Goal: Navigation & Orientation: Find specific page/section

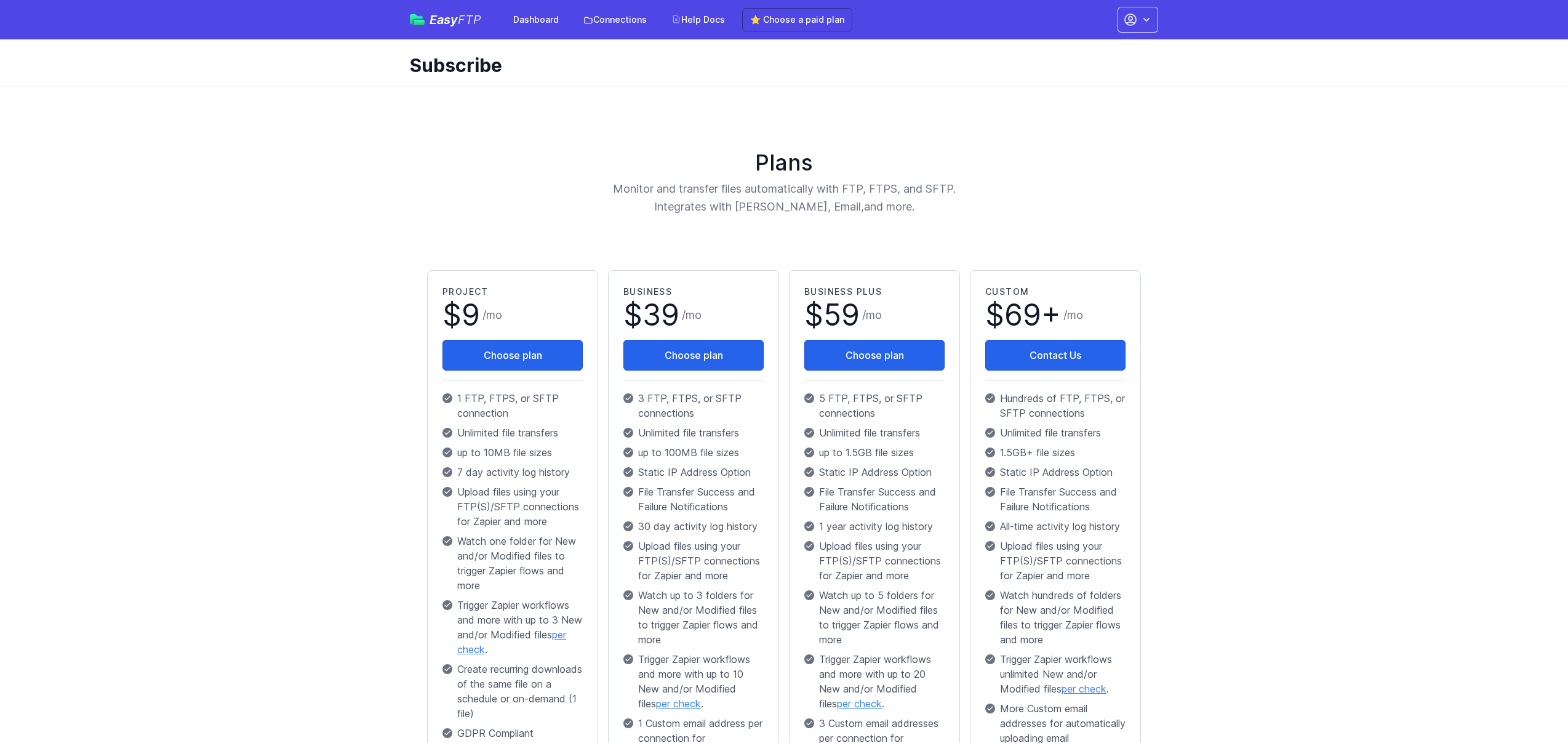
click at [302, 417] on main "Plans Monitor and transfer files automatically with FTP, FTPS, and SFTP. Integr…" at bounding box center [784, 532] width 1568 height 892
click at [535, 20] on link "Dashboard" at bounding box center [536, 20] width 60 height 22
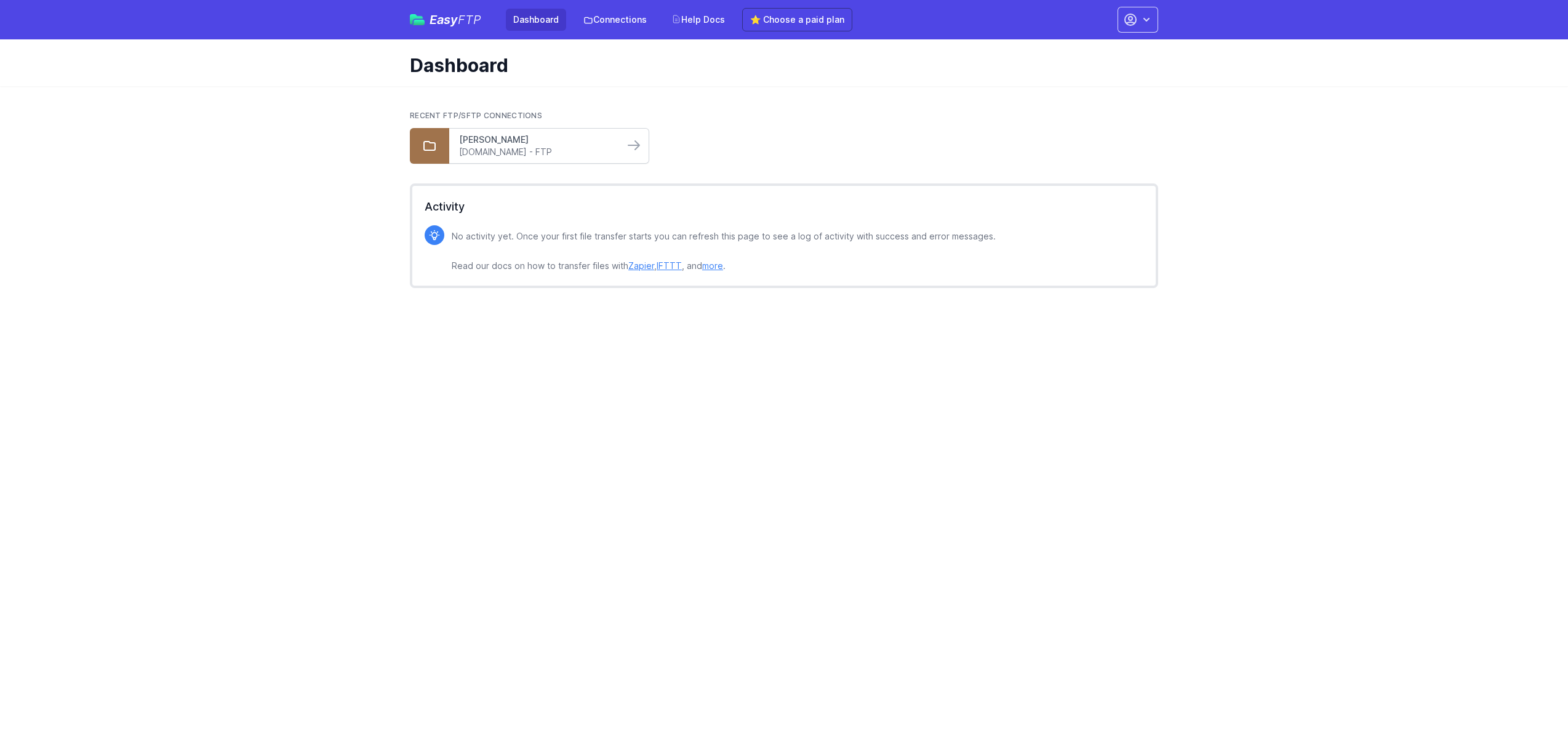
click at [516, 145] on link "Gardner" at bounding box center [536, 140] width 155 height 12
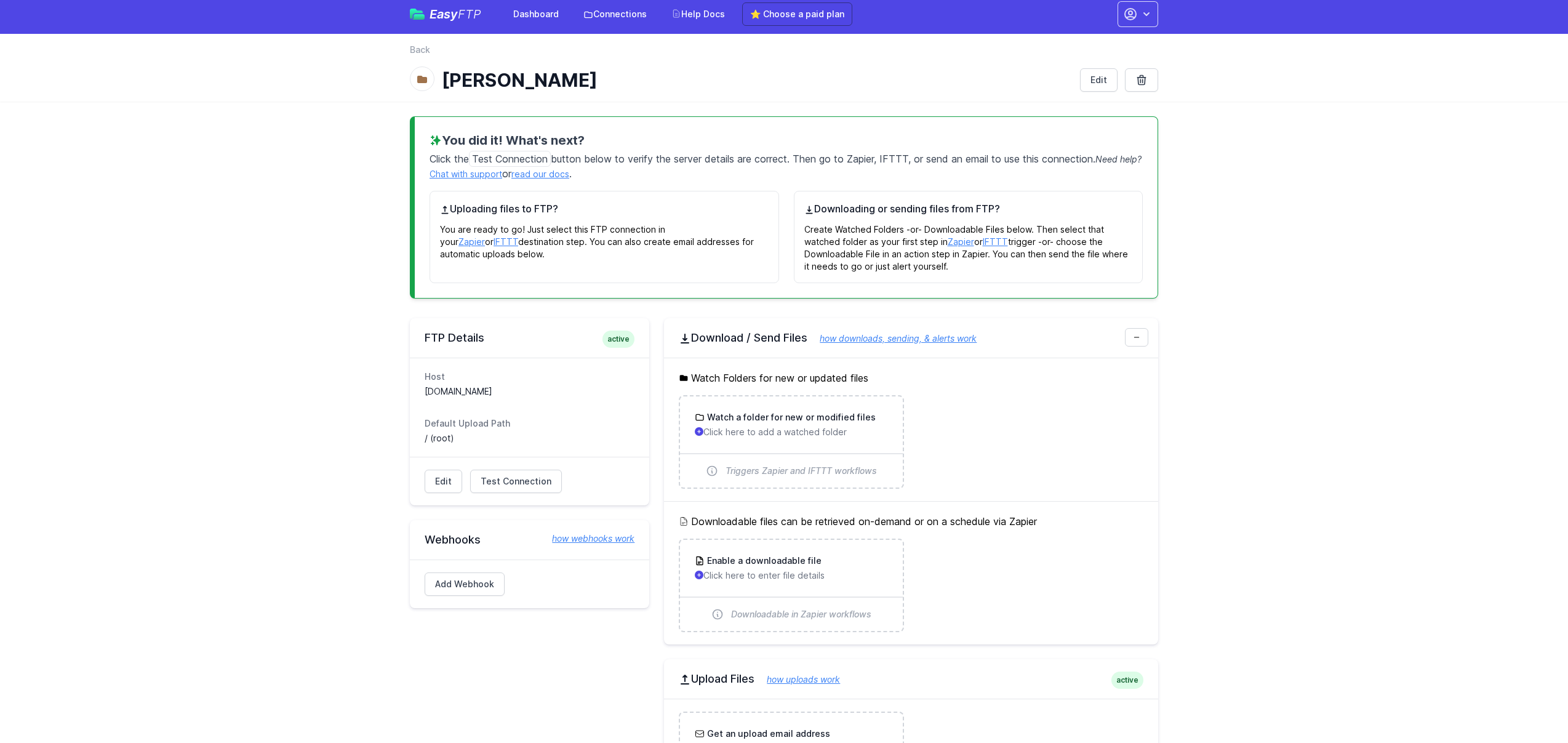
scroll to position [2, 0]
